Goal: Use online tool/utility: Utilize a website feature to perform a specific function

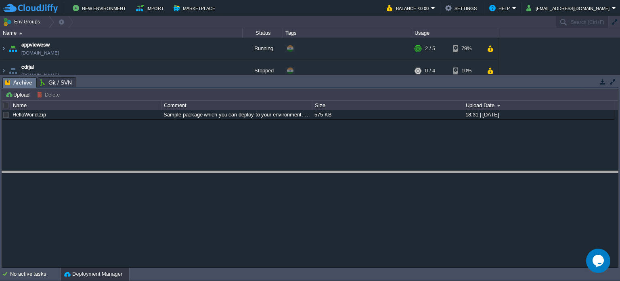
drag, startPoint x: 259, startPoint y: 84, endPoint x: 267, endPoint y: 179, distance: 95.7
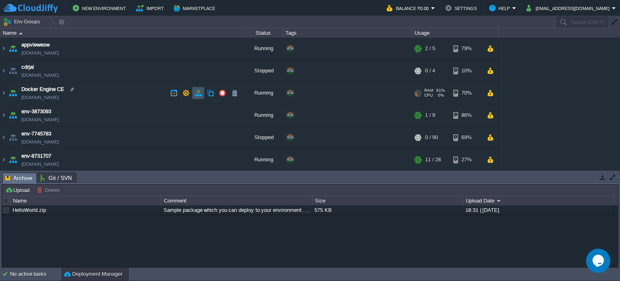
click at [197, 95] on button "button" at bounding box center [198, 92] width 7 height 7
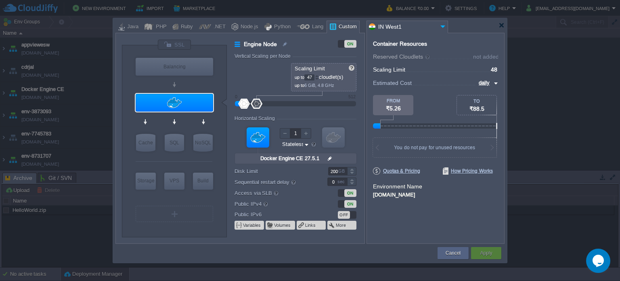
click at [318, 78] on div at bounding box center [317, 79] width 4 height 3
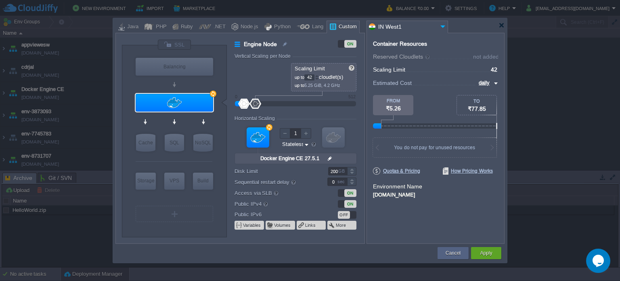
click at [318, 78] on div at bounding box center [317, 79] width 4 height 3
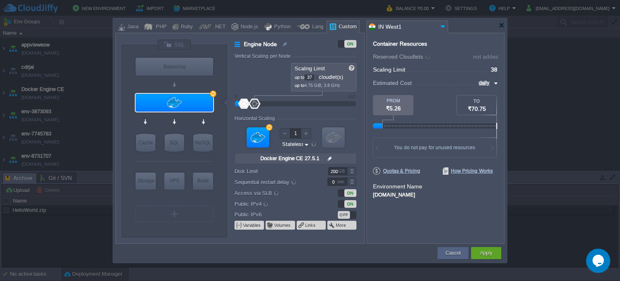
click at [318, 78] on div at bounding box center [317, 79] width 4 height 3
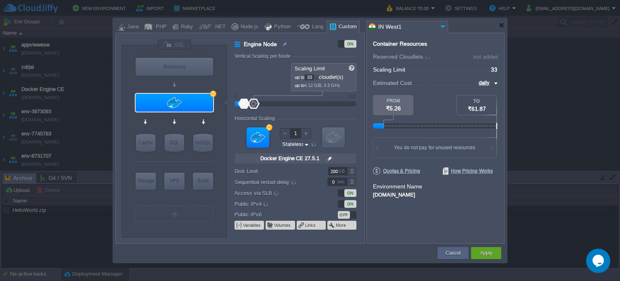
type input "32"
click at [318, 78] on div at bounding box center [317, 79] width 4 height 3
click at [497, 254] on div "Apply" at bounding box center [486, 253] width 30 height 12
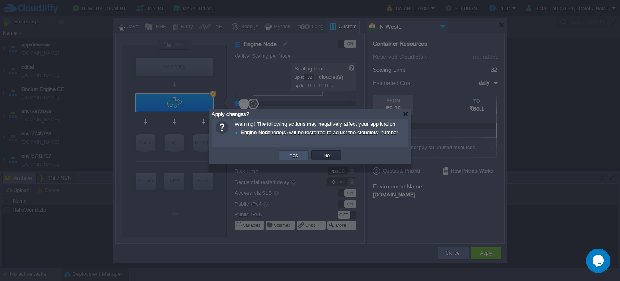
click at [289, 159] on button "Yes" at bounding box center [294, 154] width 14 height 7
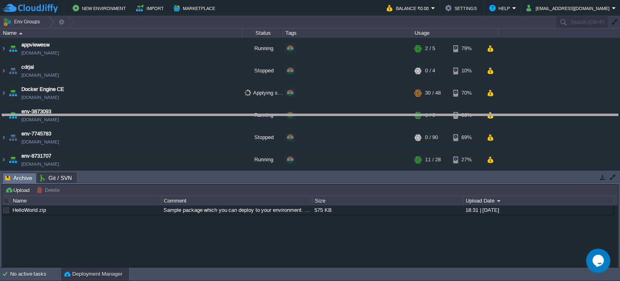
drag, startPoint x: 289, startPoint y: 181, endPoint x: 290, endPoint y: 119, distance: 62.2
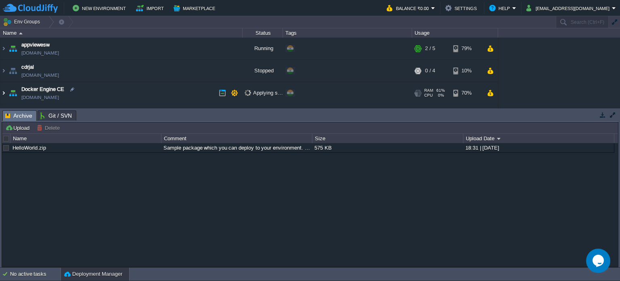
click at [4, 90] on img at bounding box center [3, 93] width 6 height 22
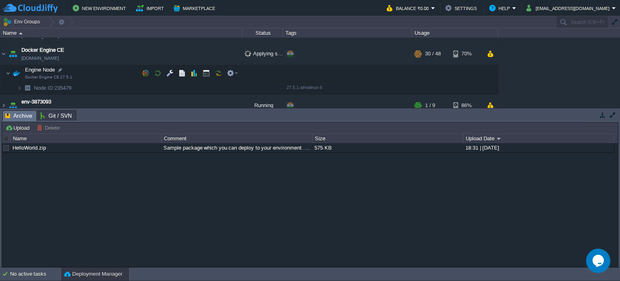
scroll to position [38, 0]
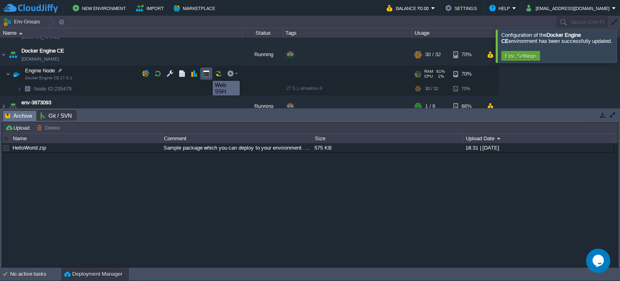
click at [207, 74] on button "button" at bounding box center [206, 73] width 7 height 7
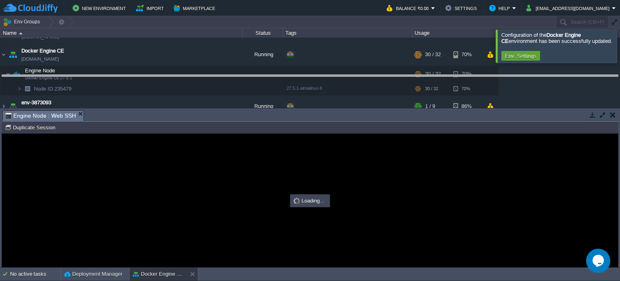
drag, startPoint x: 305, startPoint y: 118, endPoint x: 305, endPoint y: 81, distance: 36.8
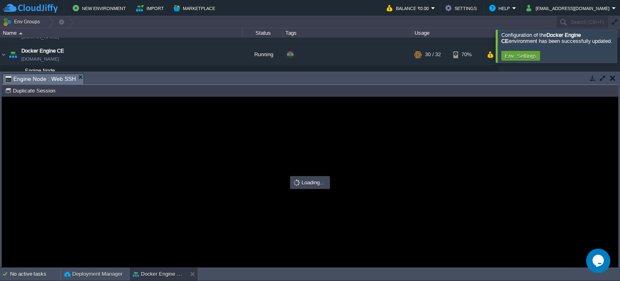
scroll to position [0, 0]
type input "#000000"
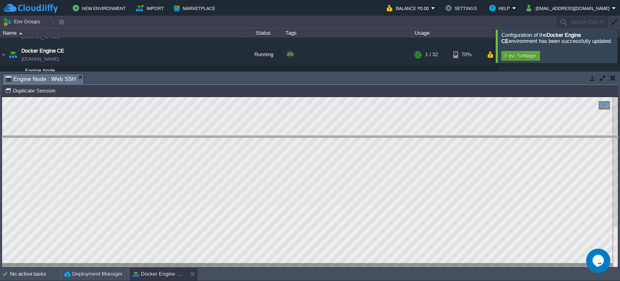
drag, startPoint x: 312, startPoint y: 76, endPoint x: 313, endPoint y: 165, distance: 89.7
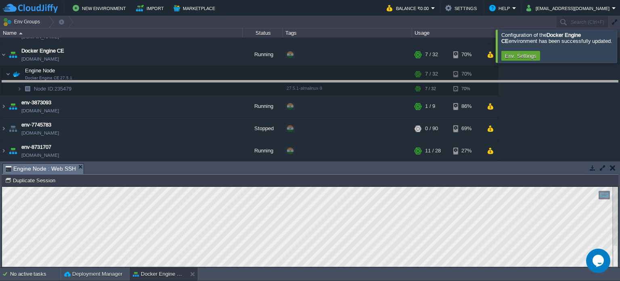
drag, startPoint x: 316, startPoint y: 168, endPoint x: 313, endPoint y: 85, distance: 82.9
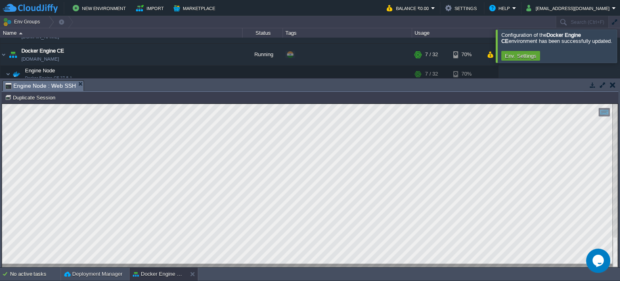
click at [609, 85] on td at bounding box center [613, 85] width 10 height 10
